Goal: Navigation & Orientation: Find specific page/section

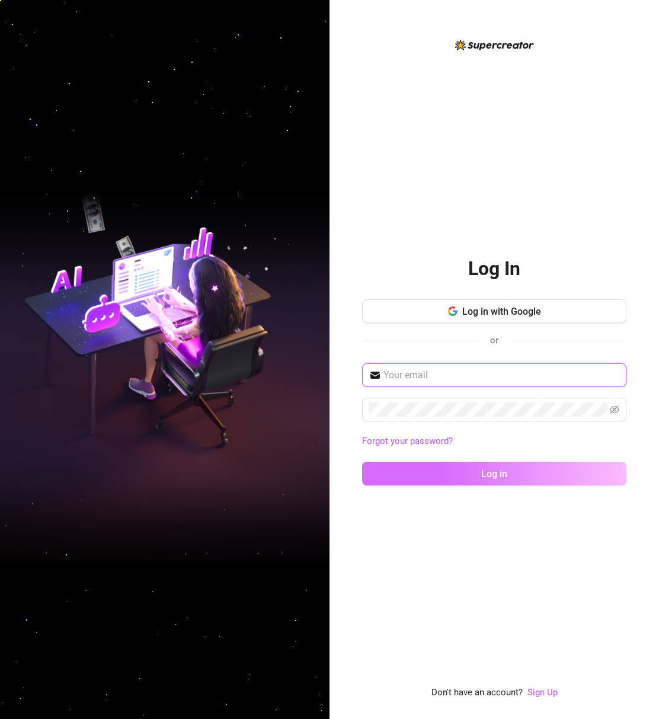
type input "[EMAIL_ADDRESS][DOMAIN_NAME]"
click at [482, 471] on span "Log in" at bounding box center [494, 473] width 26 height 11
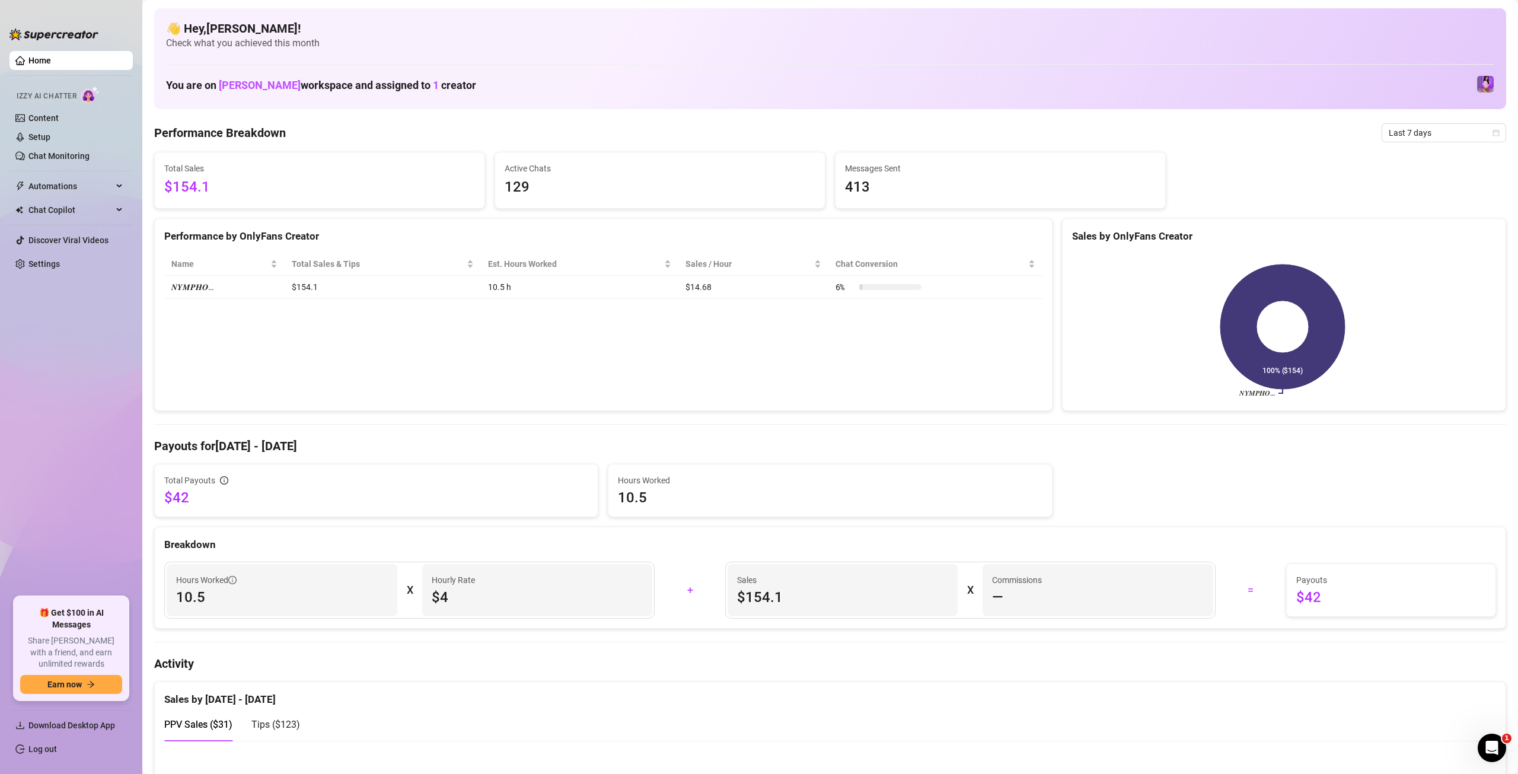
scroll to position [99, 0]
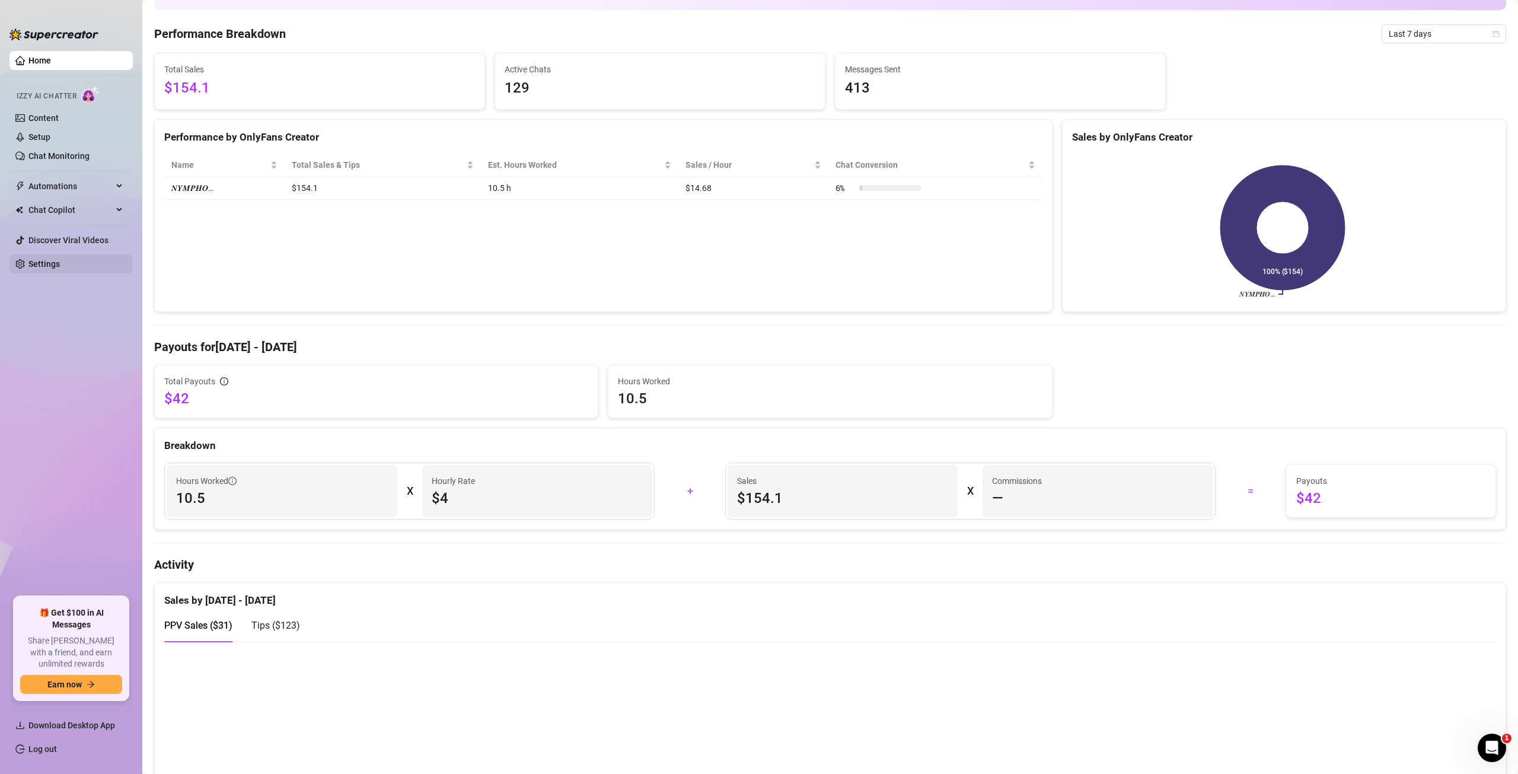
click at [46, 262] on link "Settings" at bounding box center [43, 263] width 31 height 9
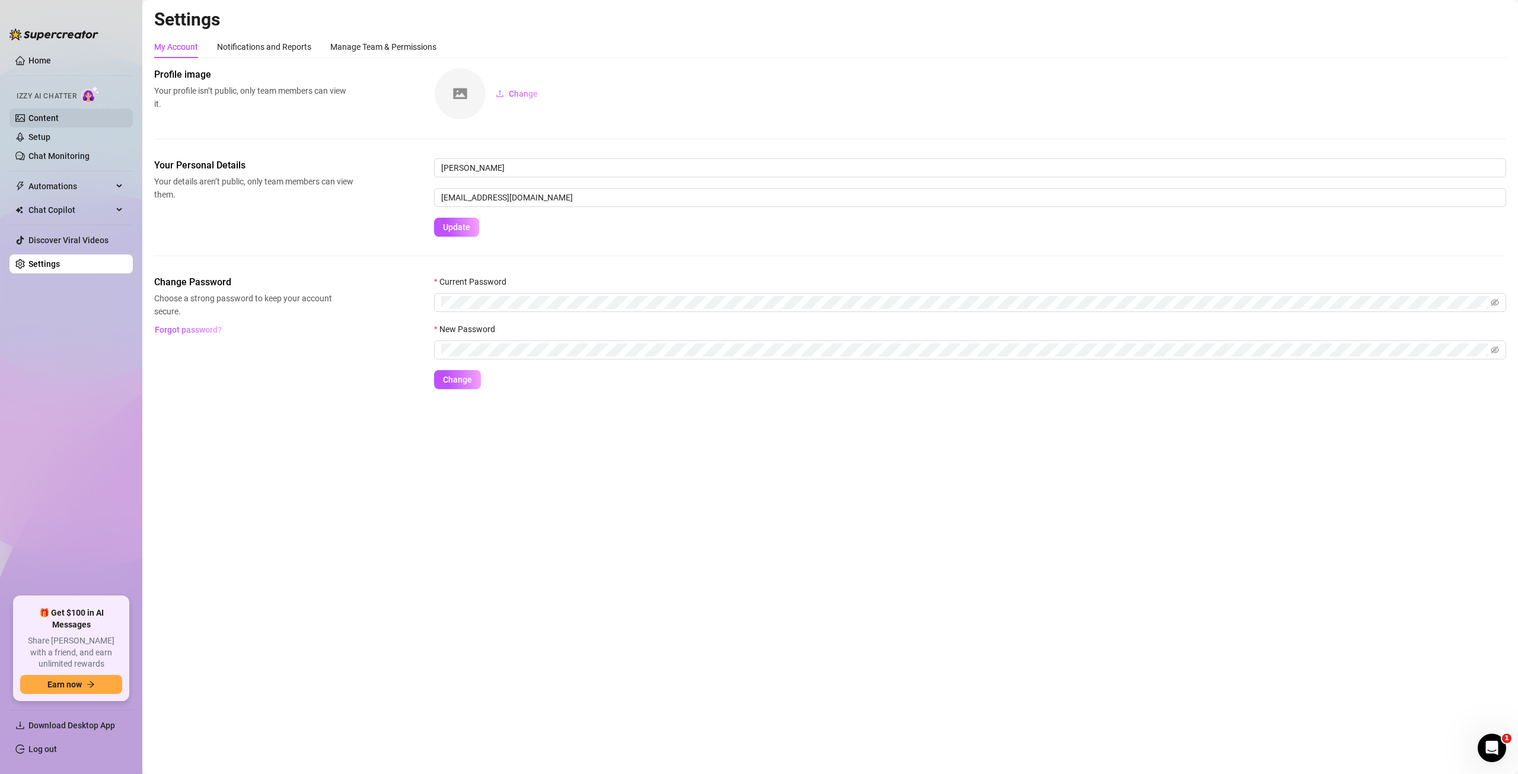
click at [57, 122] on link "Content" at bounding box center [43, 117] width 30 height 9
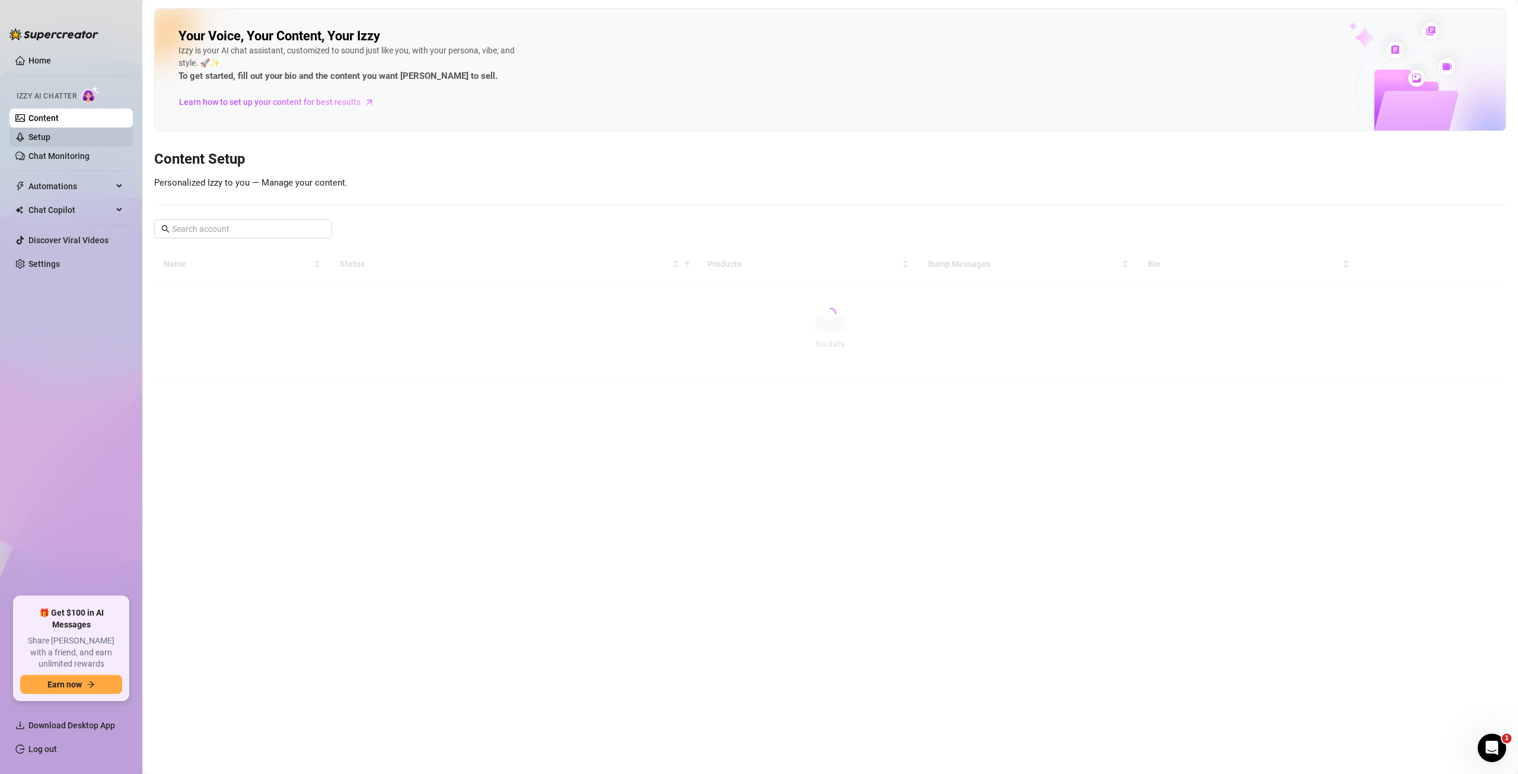
click at [50, 141] on link "Setup" at bounding box center [39, 136] width 22 height 9
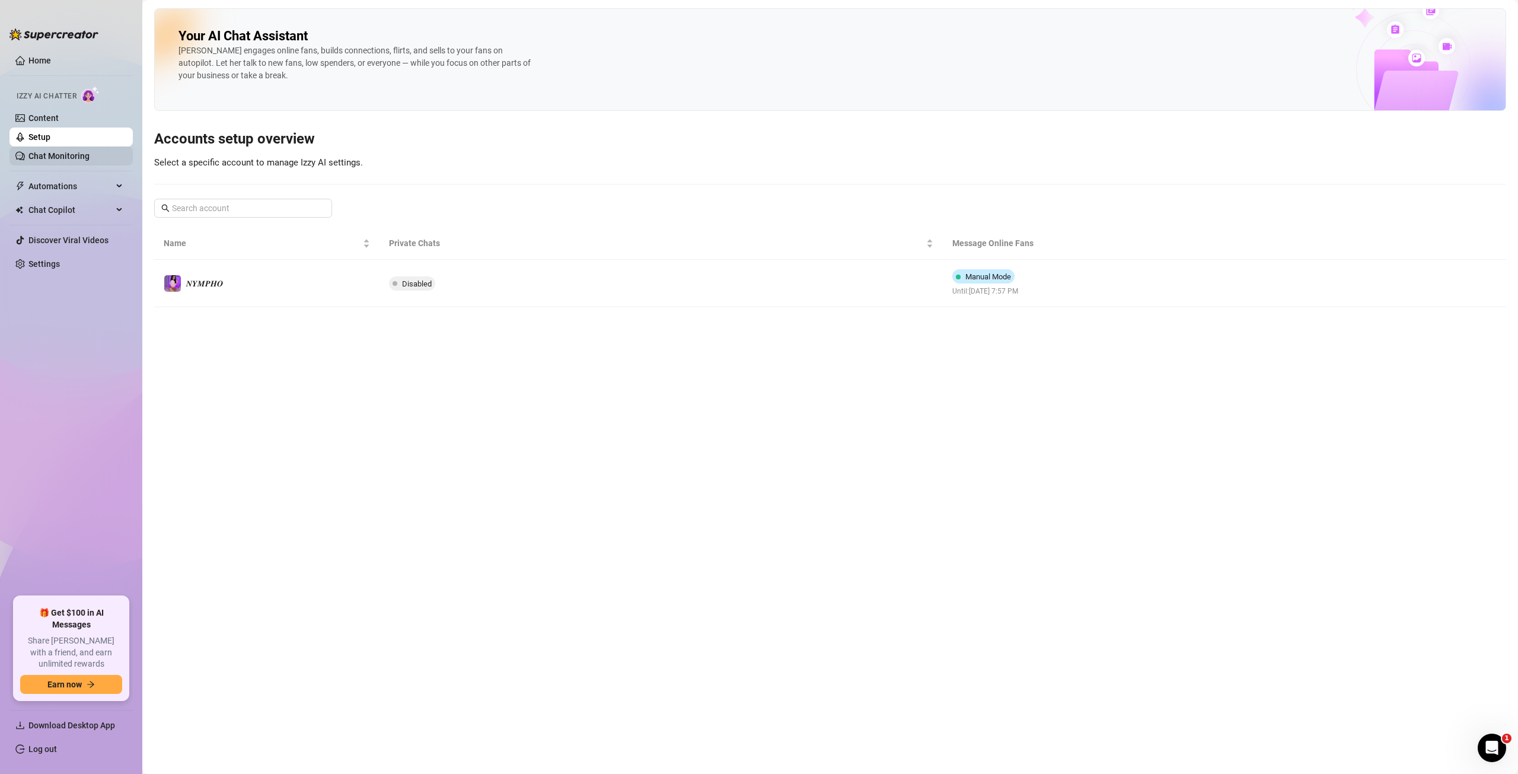
click at [62, 157] on link "Chat Monitoring" at bounding box center [58, 155] width 61 height 9
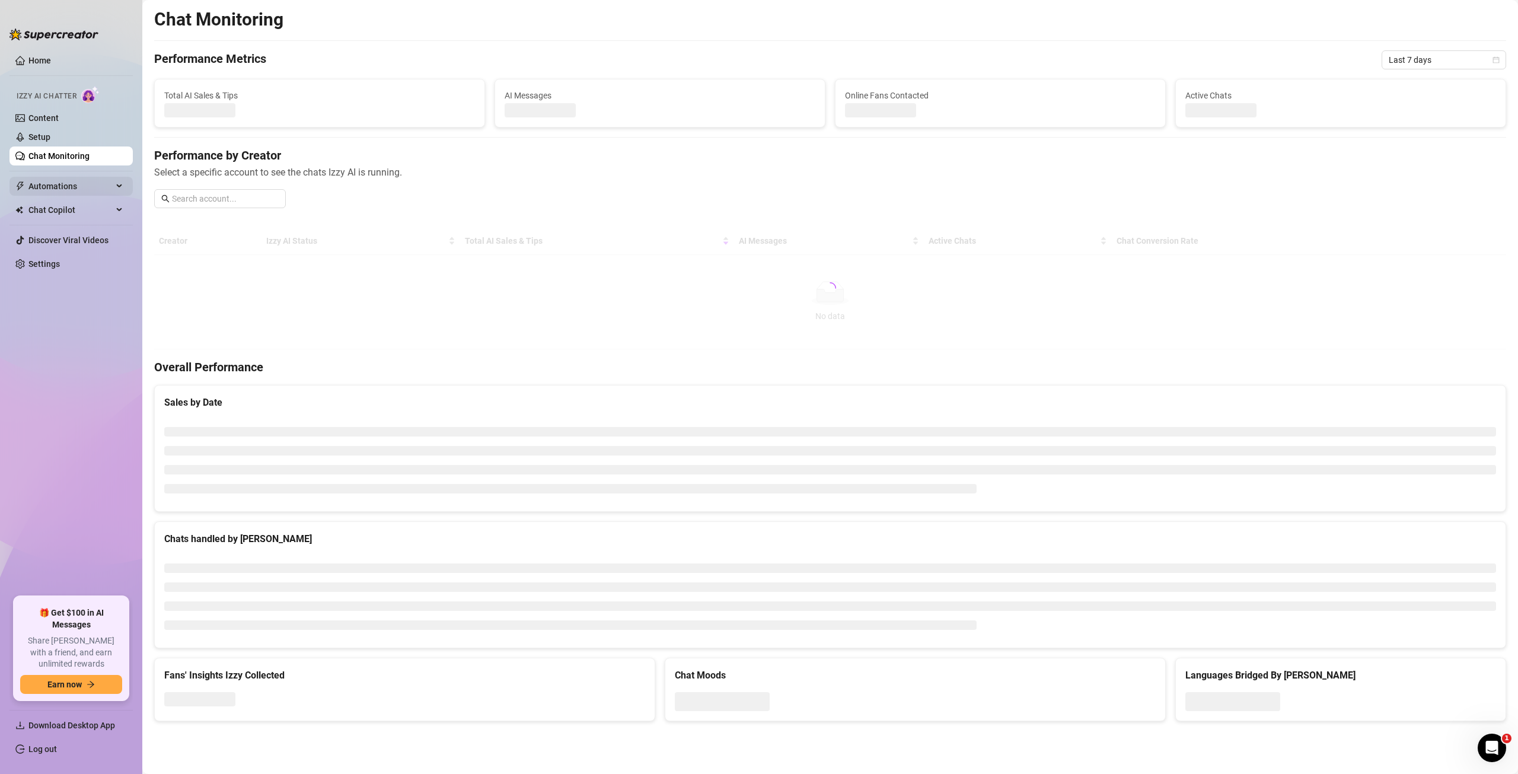
click at [59, 185] on span "Automations" at bounding box center [70, 186] width 84 height 19
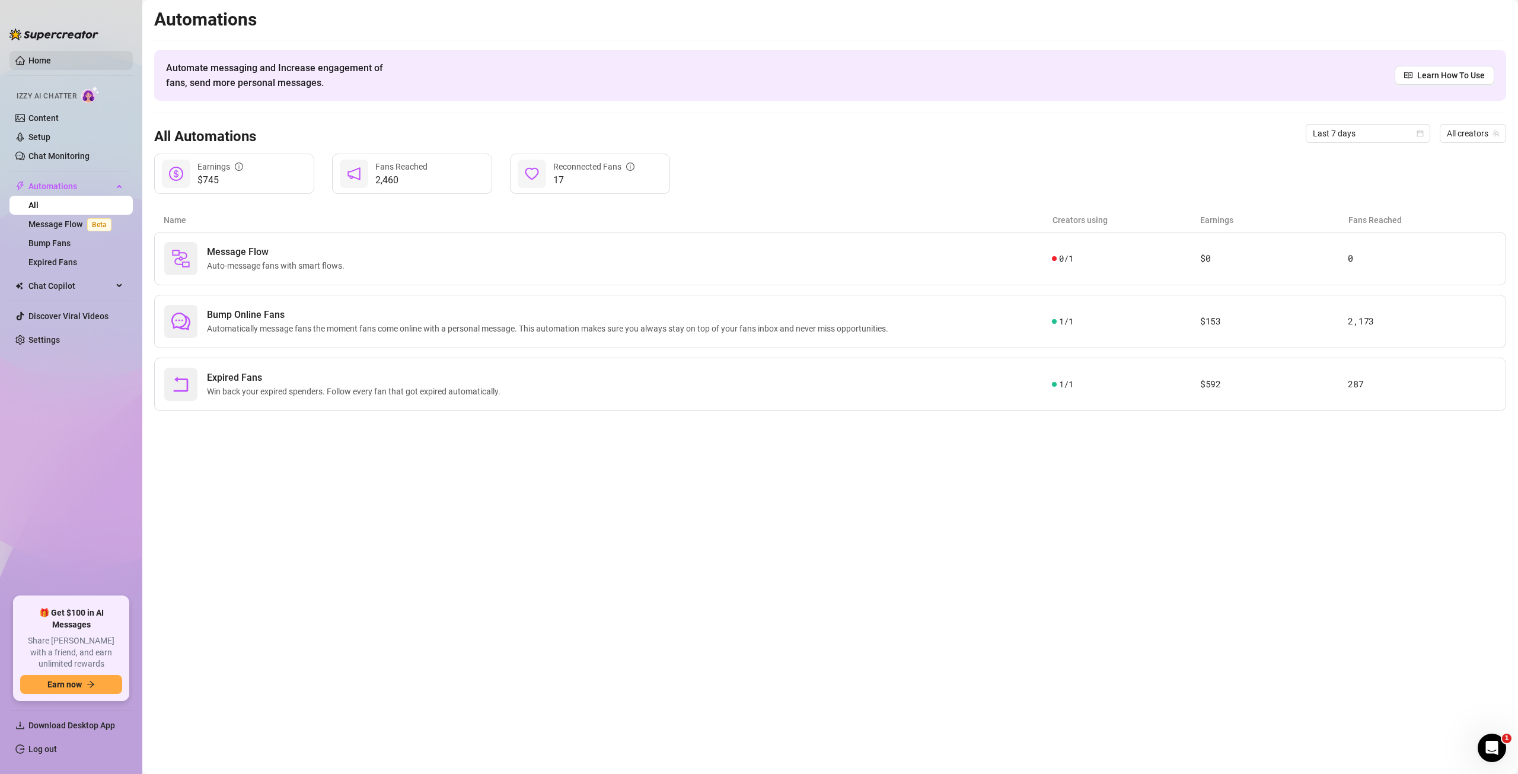
click at [39, 58] on link "Home" at bounding box center [39, 60] width 23 height 9
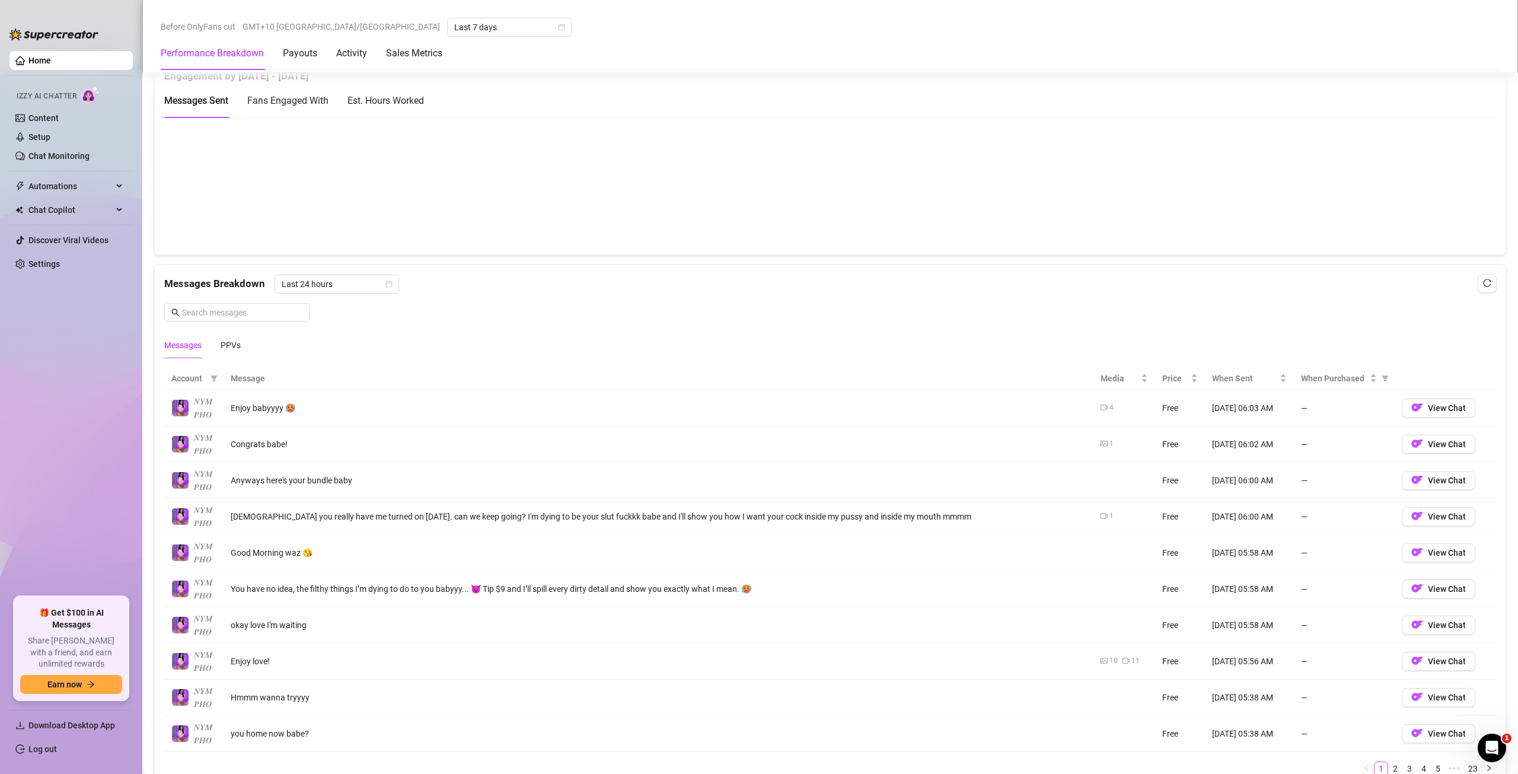
scroll to position [434, 0]
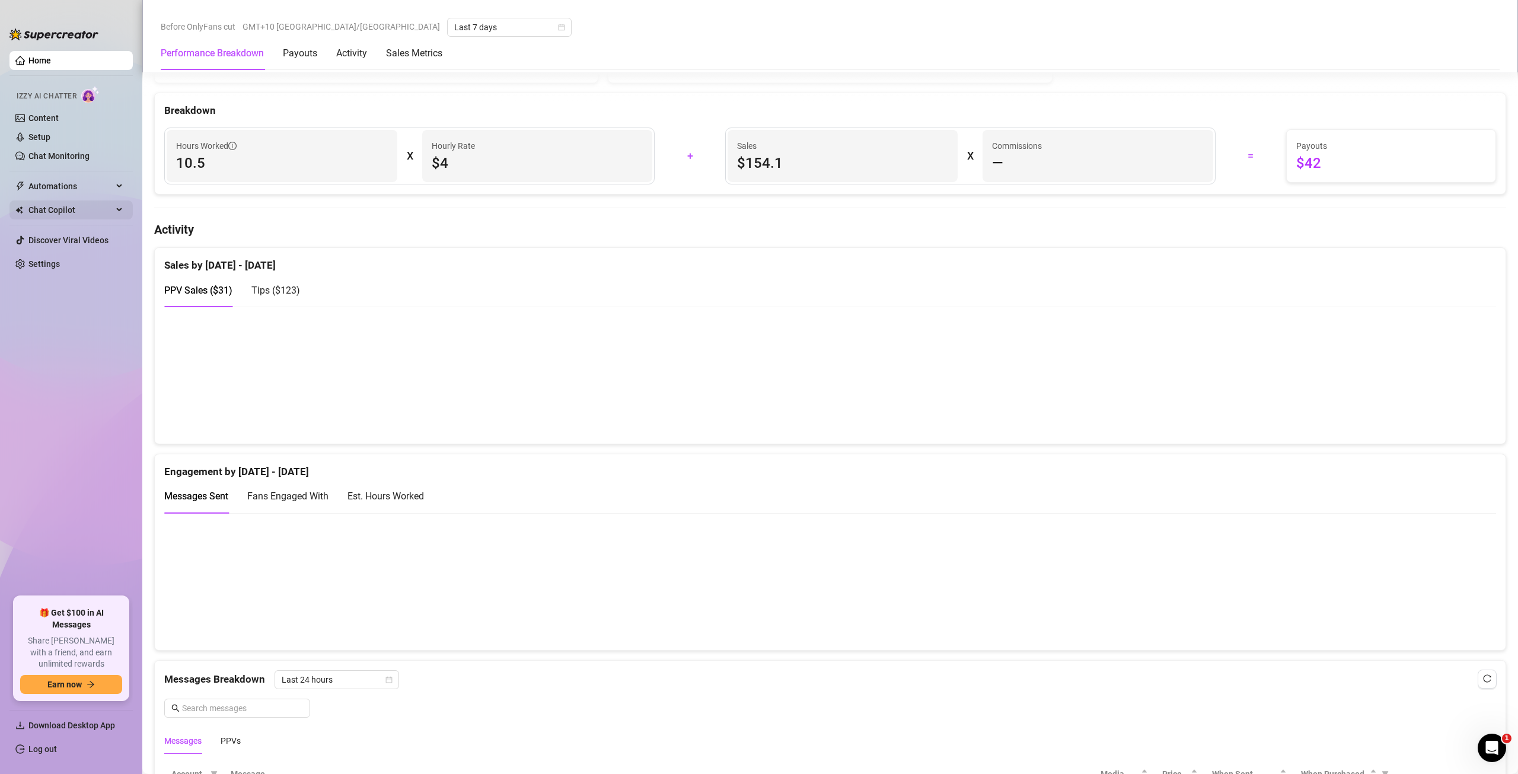
click at [56, 206] on span "Chat Copilot" at bounding box center [70, 209] width 84 height 19
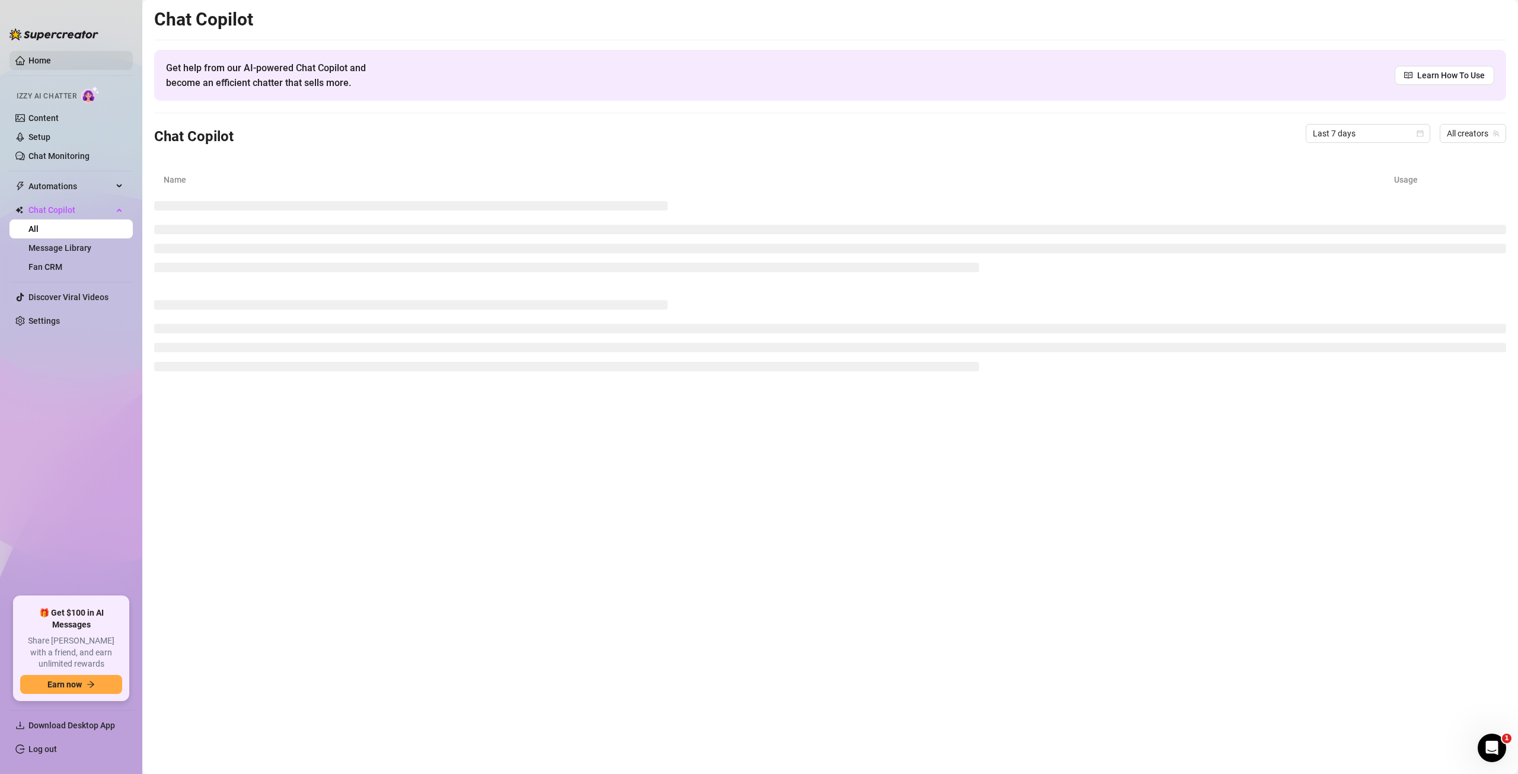
click at [36, 63] on link "Home" at bounding box center [39, 60] width 23 height 9
